Goal: Task Accomplishment & Management: Manage account settings

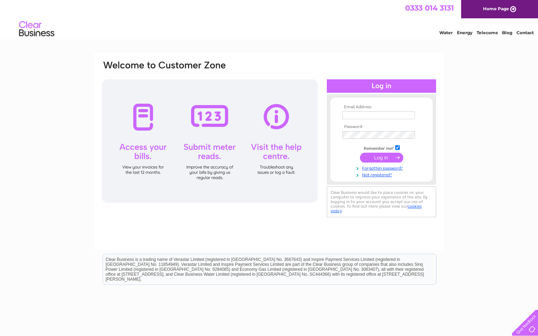
type input "[EMAIL_ADDRESS][DOMAIN_NAME]"
click at [384, 158] on input "submit" at bounding box center [381, 158] width 43 height 10
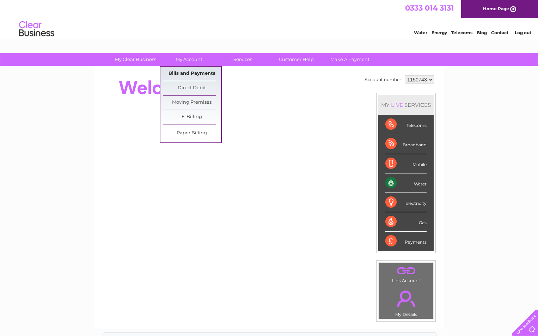
click at [179, 75] on link "Bills and Payments" at bounding box center [192, 74] width 58 height 14
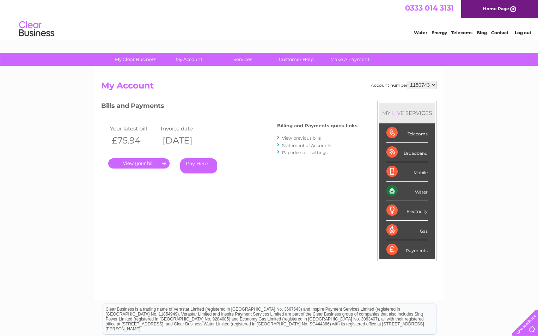
click at [516, 33] on link "Log out" at bounding box center [523, 32] width 17 height 5
